Goal: Navigation & Orientation: Find specific page/section

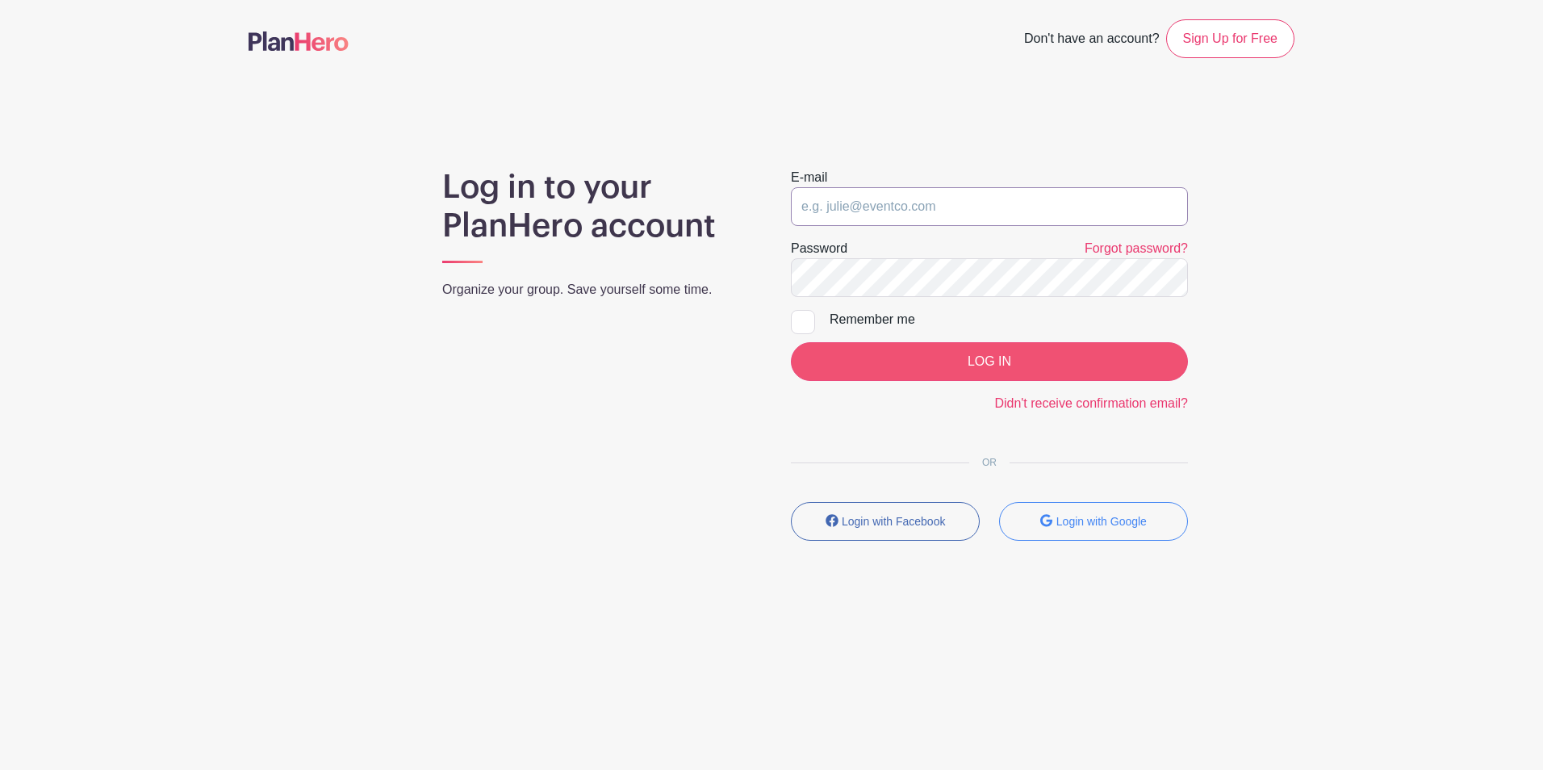
type input "rachelpedersen@bmpc.org"
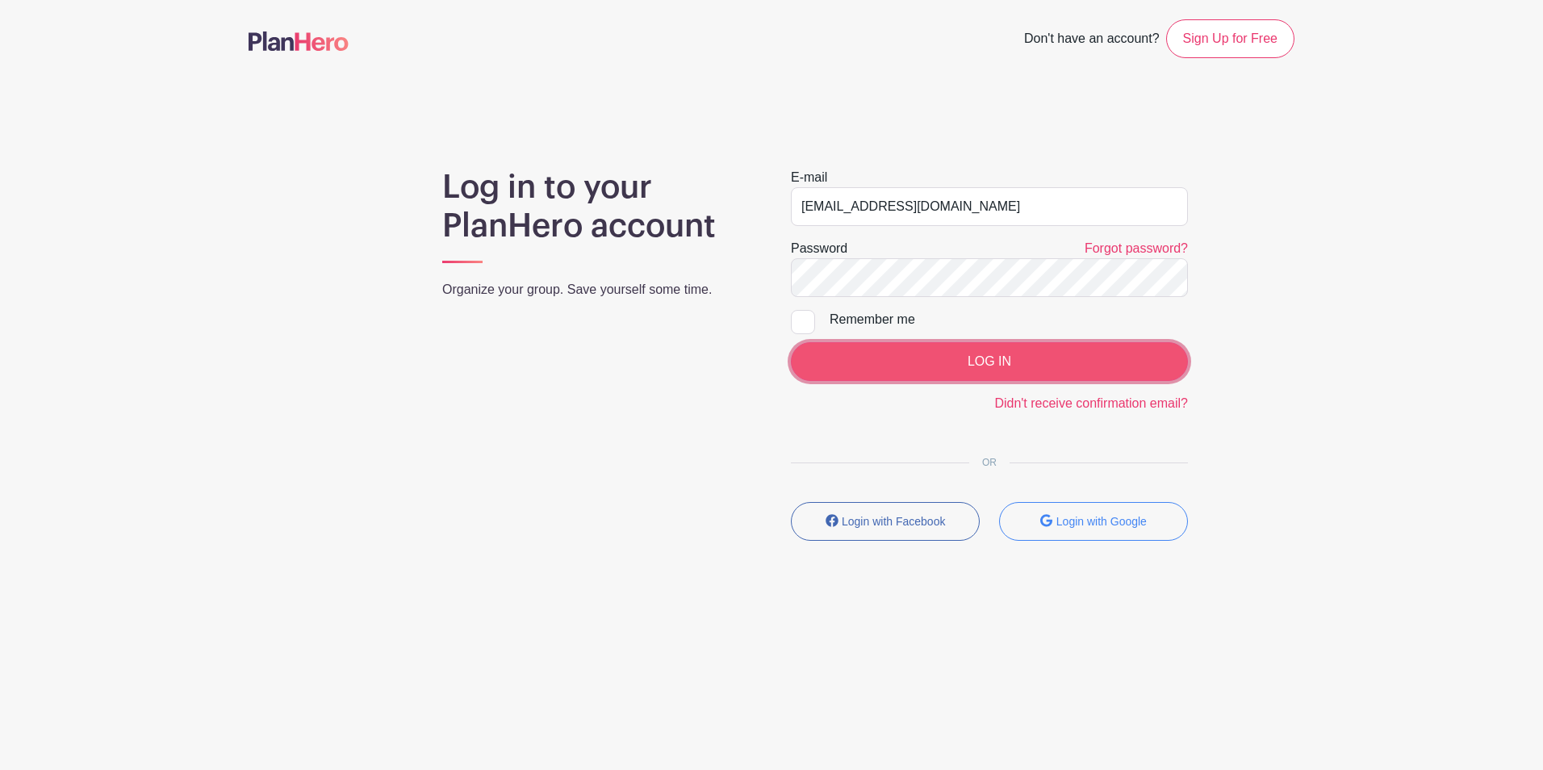
click at [968, 363] on input "LOG IN" at bounding box center [989, 361] width 397 height 39
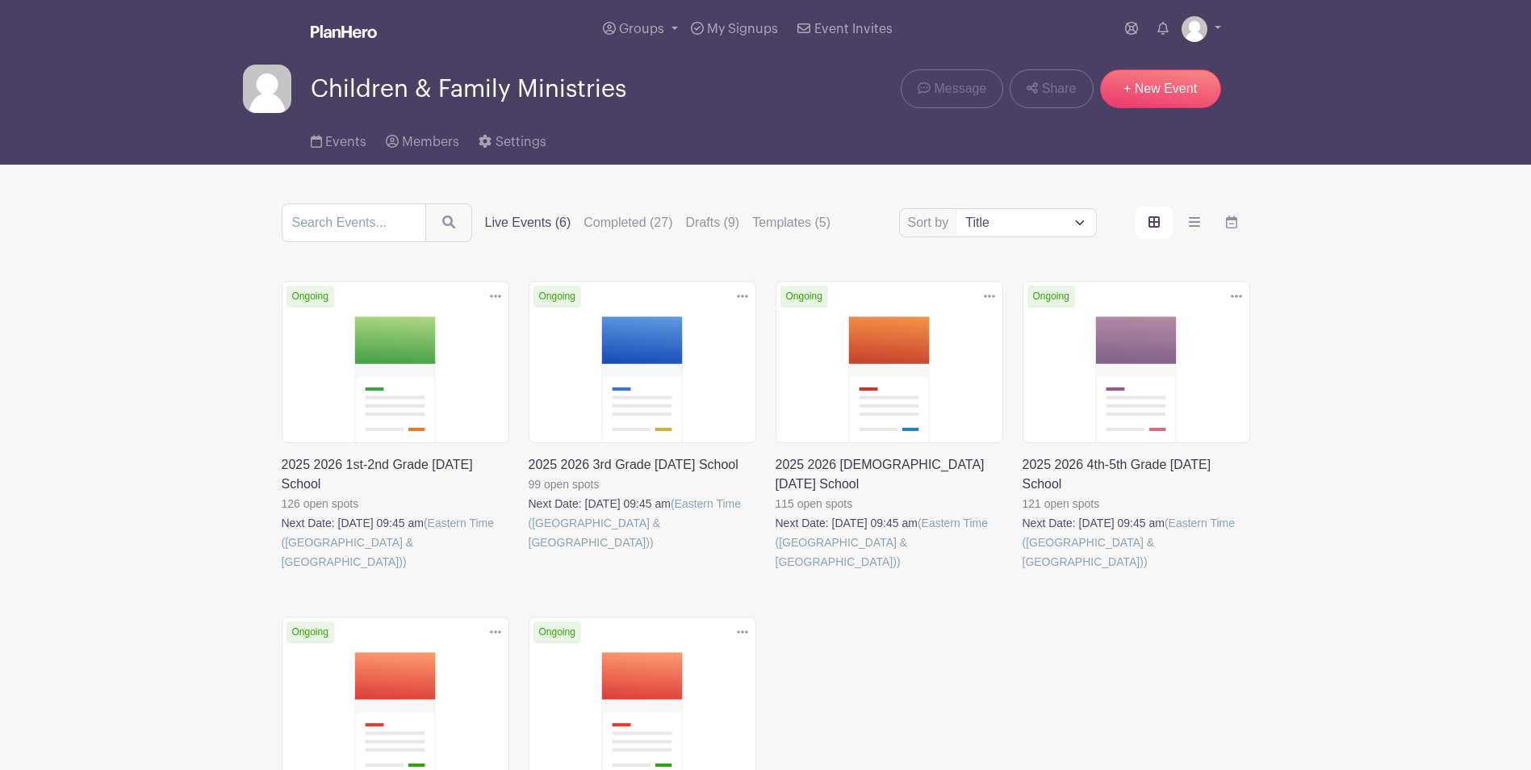
click at [282, 571] on link at bounding box center [282, 571] width 0 height 0
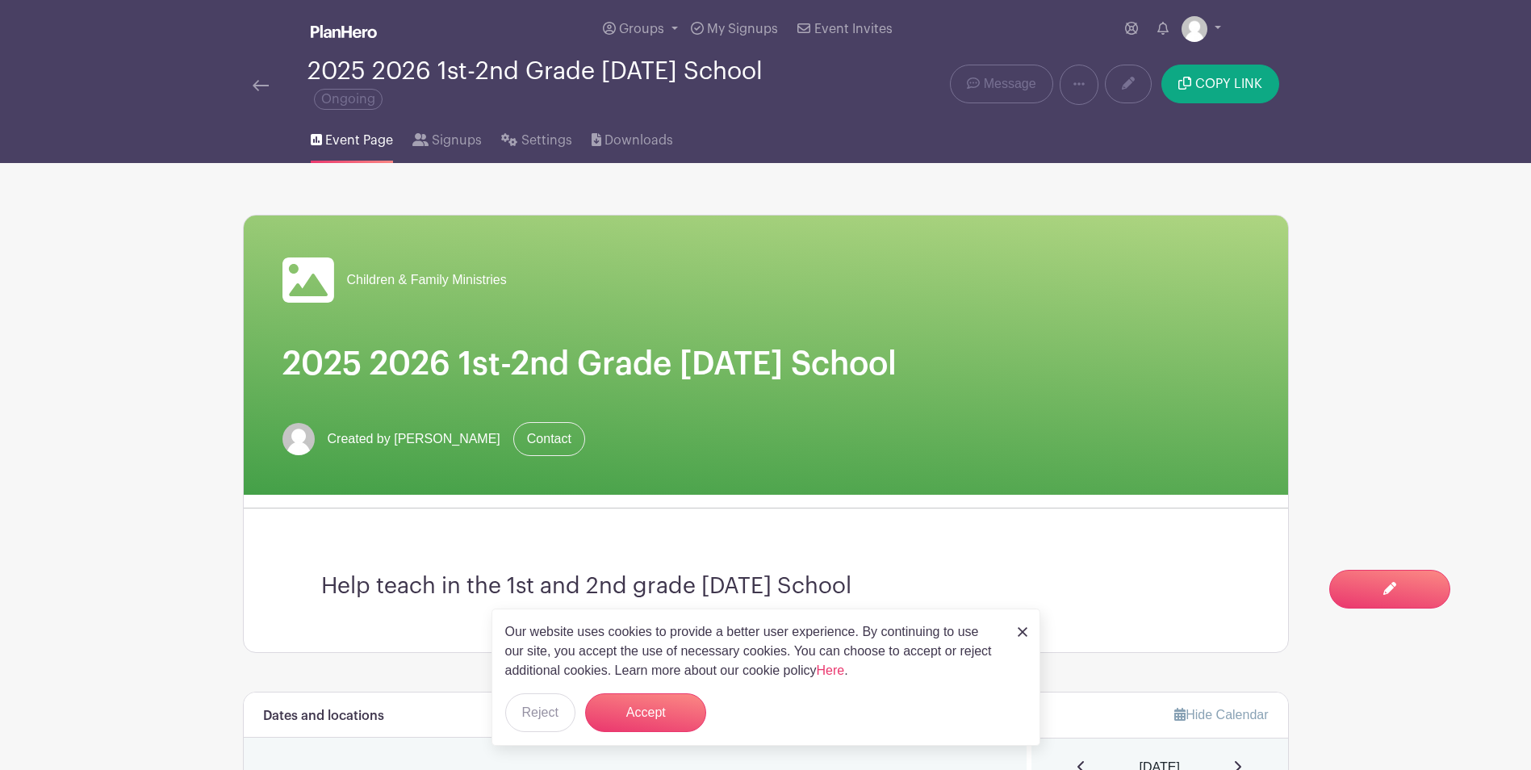
click at [262, 89] on img at bounding box center [261, 85] width 16 height 11
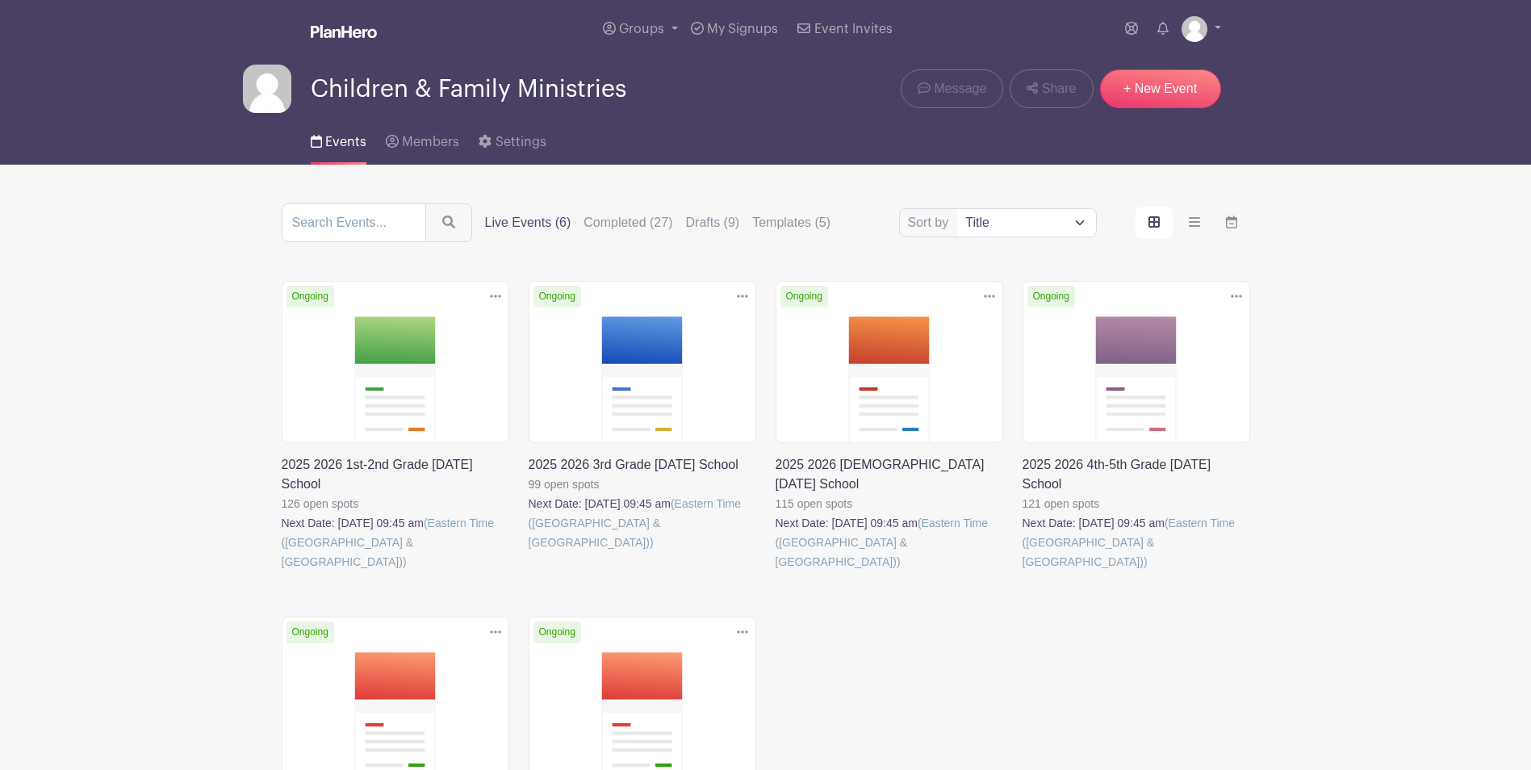
click at [529, 552] on link at bounding box center [529, 552] width 0 height 0
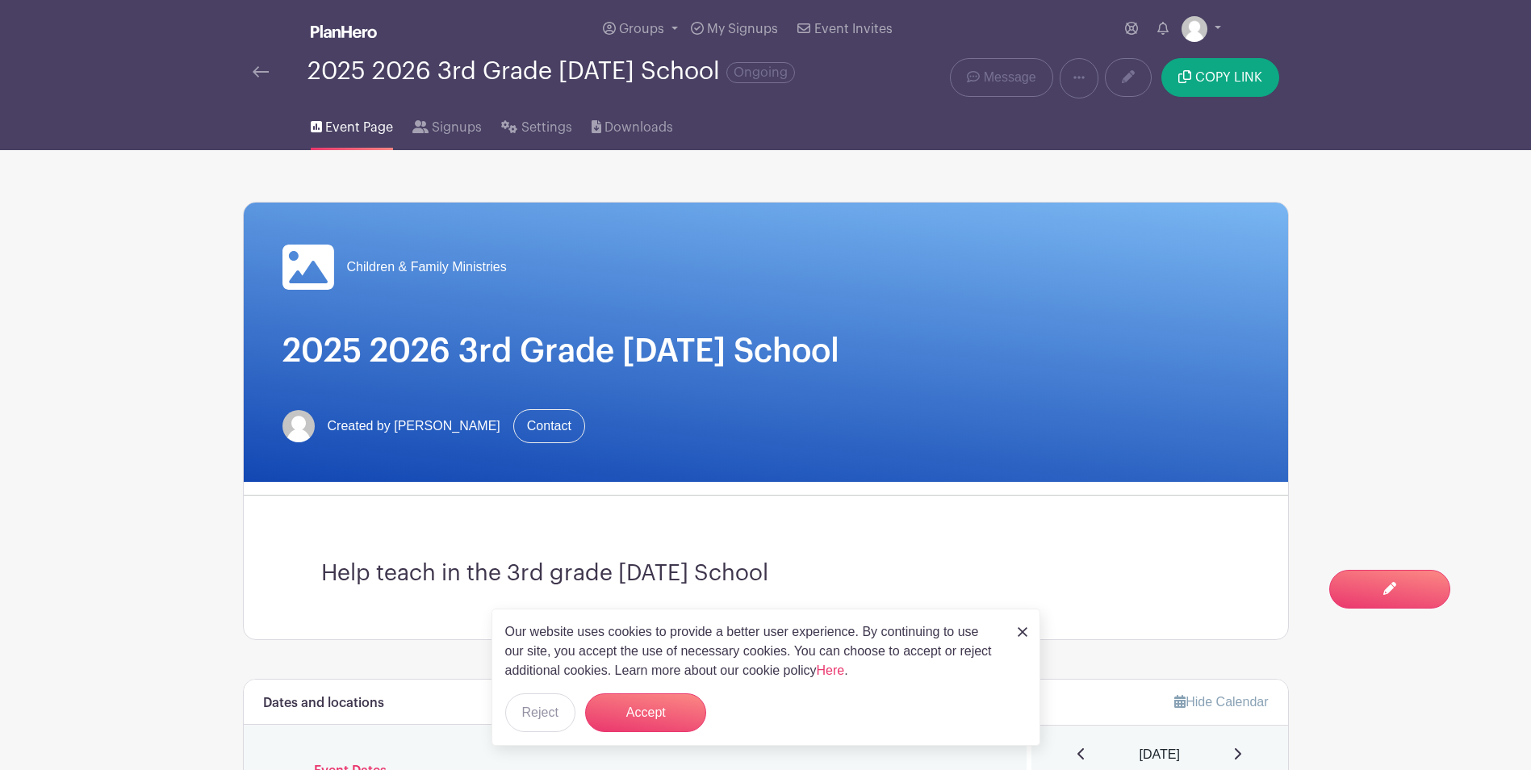
click at [262, 71] on img at bounding box center [261, 71] width 16 height 11
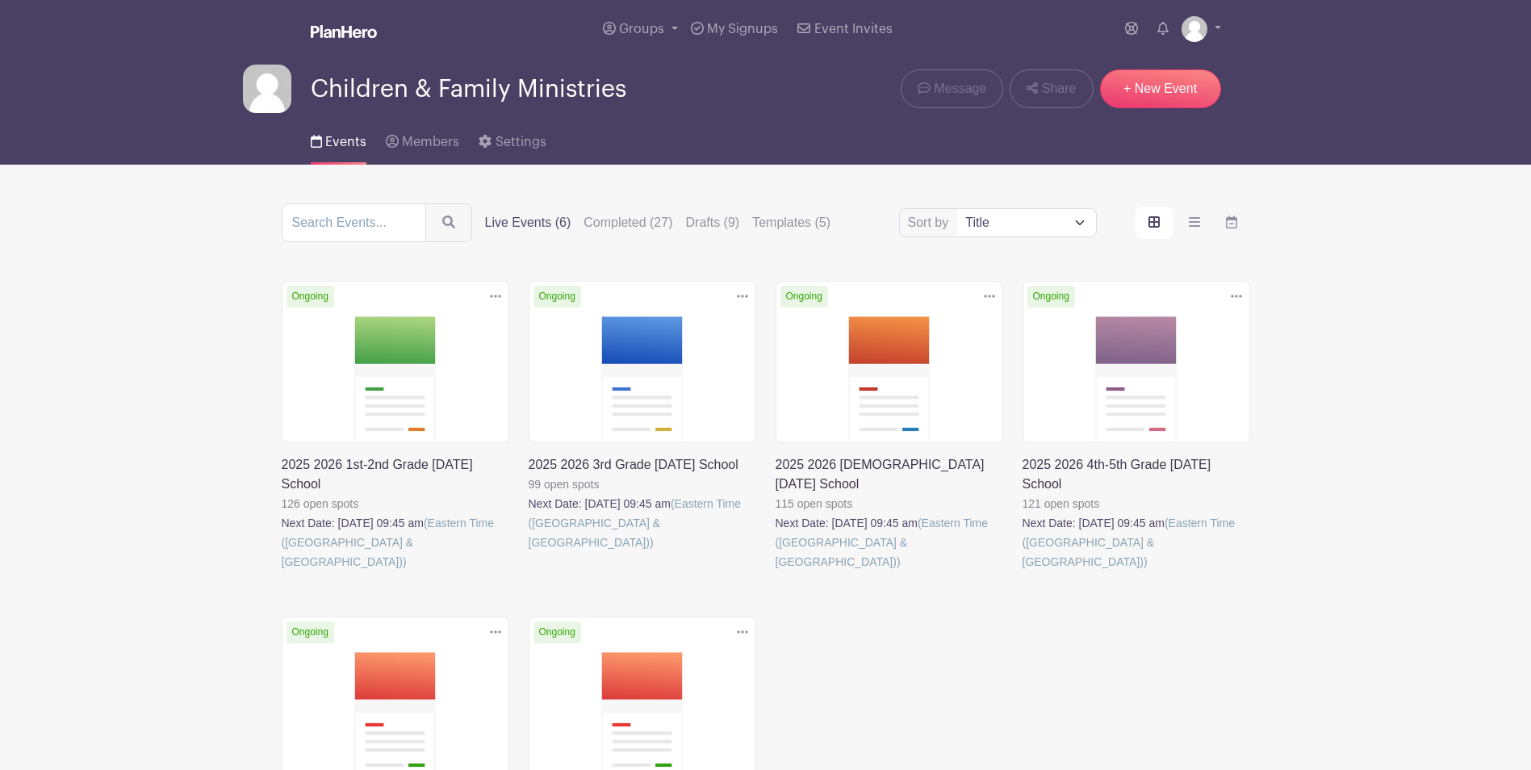
click at [776, 571] on link at bounding box center [776, 571] width 0 height 0
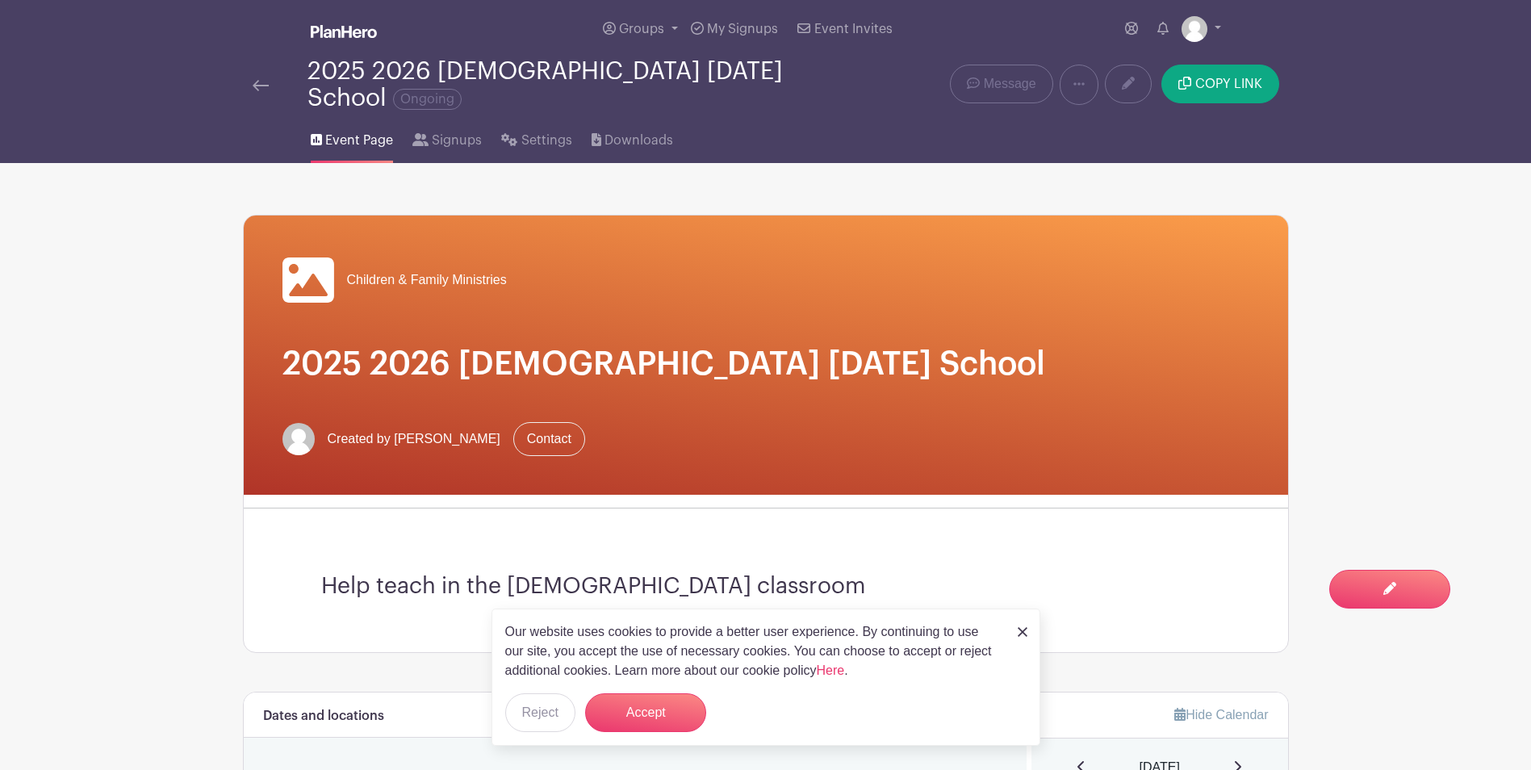
click at [254, 80] on img at bounding box center [261, 85] width 16 height 11
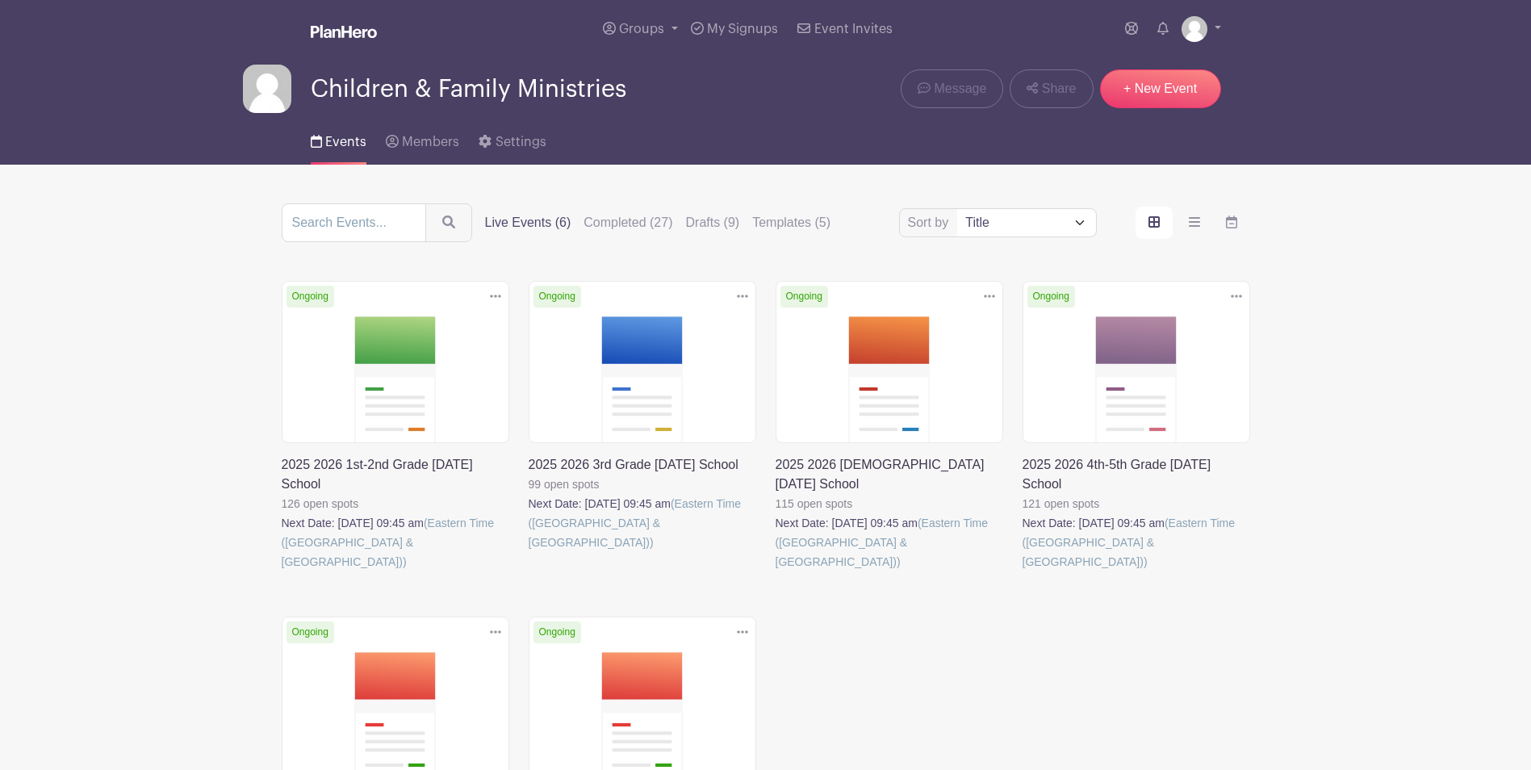
click at [1022, 571] on link at bounding box center [1022, 571] width 0 height 0
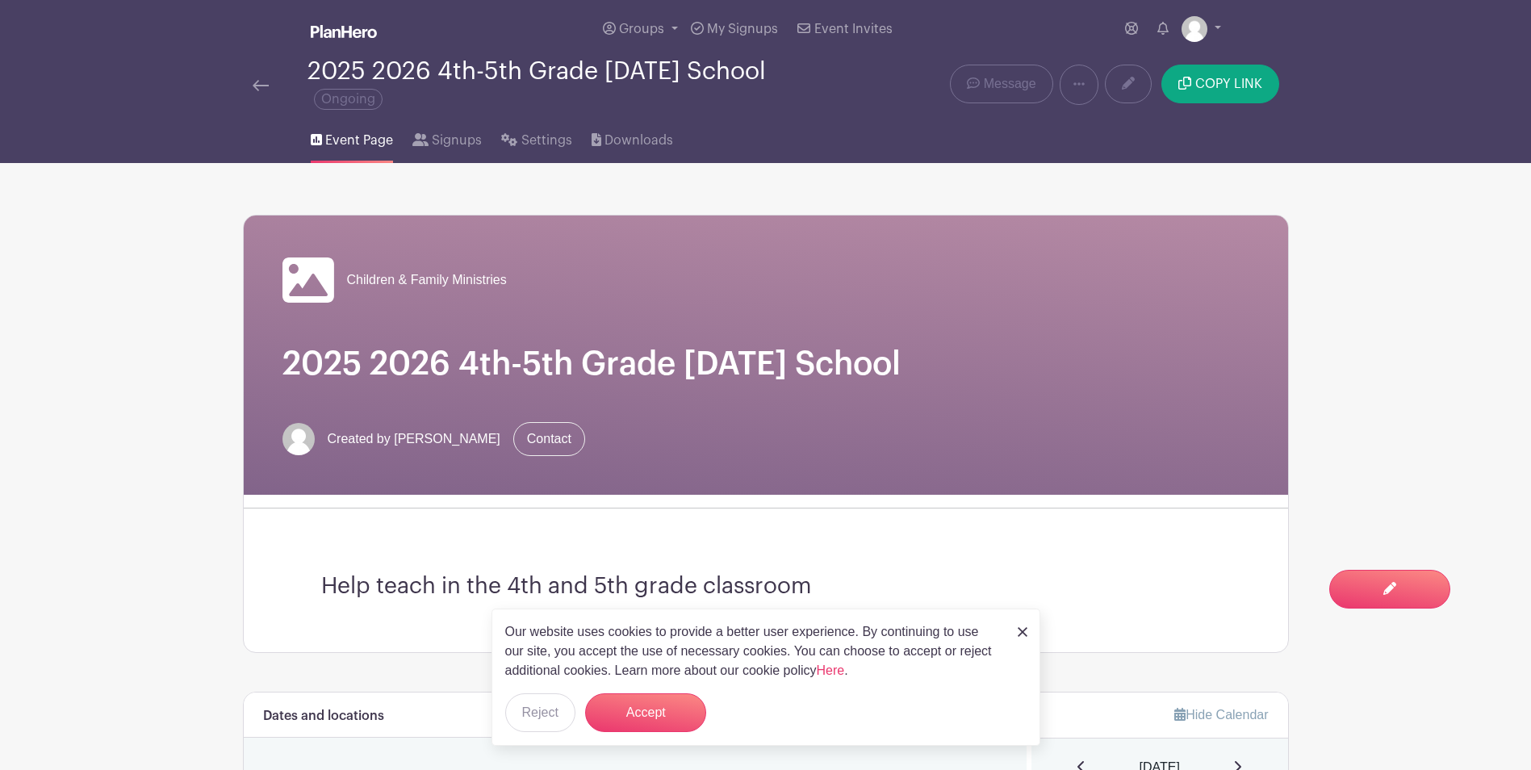
click at [264, 86] on img at bounding box center [261, 85] width 16 height 11
